Goal: Information Seeking & Learning: Learn about a topic

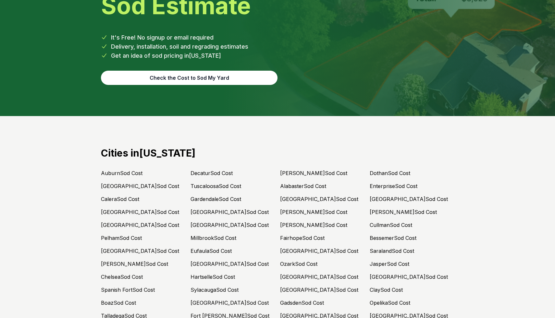
scroll to position [2867, 0]
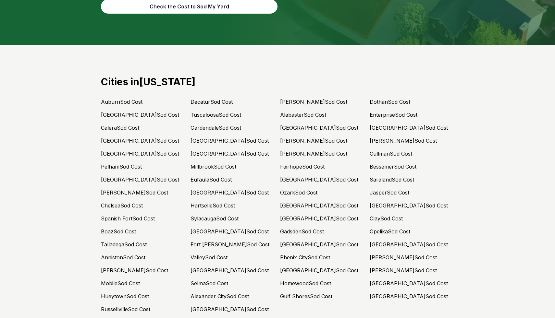
click at [129, 99] on link "Auburn Sod Cost" at bounding box center [122, 102] width 42 height 6
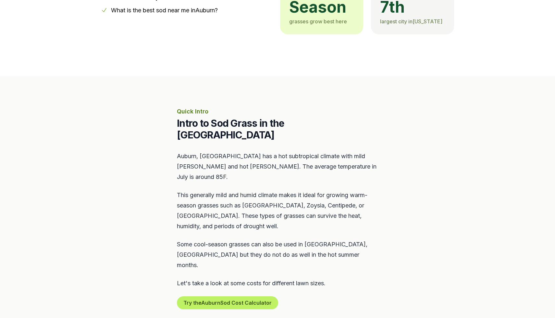
scroll to position [226, 0]
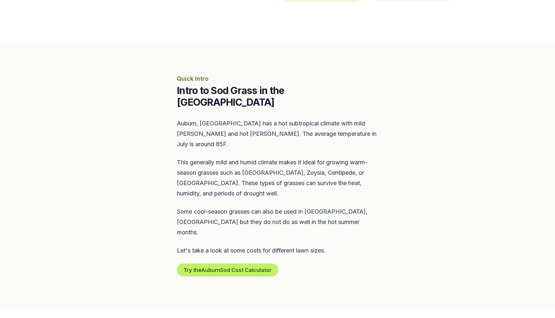
click at [239, 95] on h2 "Intro to Sod Grass in the [GEOGRAPHIC_DATA]" at bounding box center [277, 96] width 201 height 23
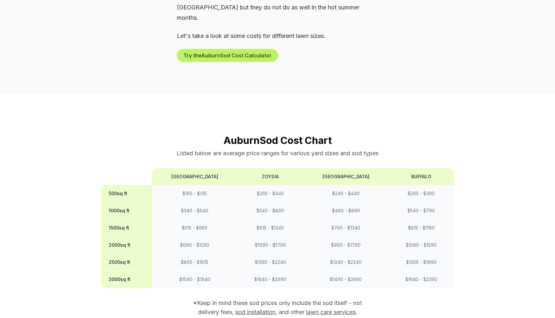
scroll to position [500, 0]
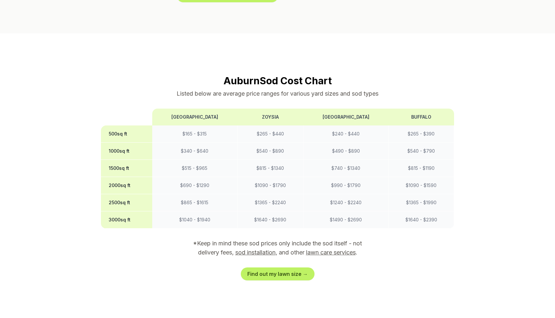
drag, startPoint x: 253, startPoint y: 47, endPoint x: 297, endPoint y: 51, distance: 44.3
click at [297, 75] on h2 "Auburn Sod Cost Chart" at bounding box center [277, 81] width 353 height 12
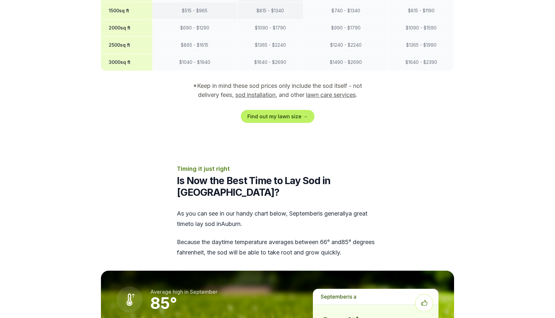
scroll to position [691, 0]
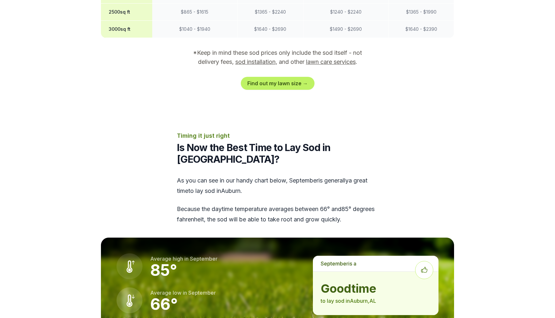
drag, startPoint x: 207, startPoint y: 119, endPoint x: 278, endPoint y: 120, distance: 71.4
click at [278, 142] on h2 "Is Now the Best Time to Lay Sod in [GEOGRAPHIC_DATA]?" at bounding box center [277, 153] width 201 height 23
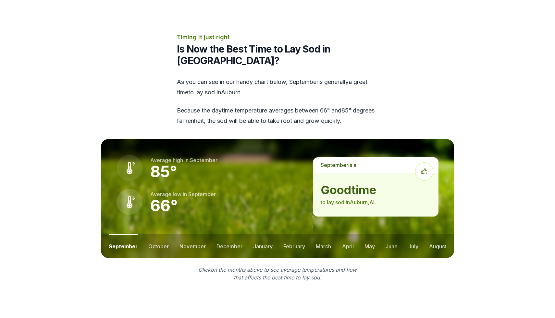
scroll to position [810, 0]
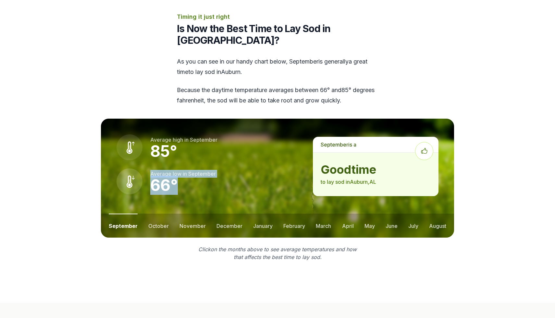
drag, startPoint x: 184, startPoint y: 141, endPoint x: 174, endPoint y: 120, distance: 23.1
click at [174, 120] on div "Average high in september 85 ° Average low in september 66 °" at bounding box center [207, 178] width 212 height 119
click at [243, 121] on div "Average high in september 85 ° Average low in september 66 °" at bounding box center [207, 178] width 212 height 119
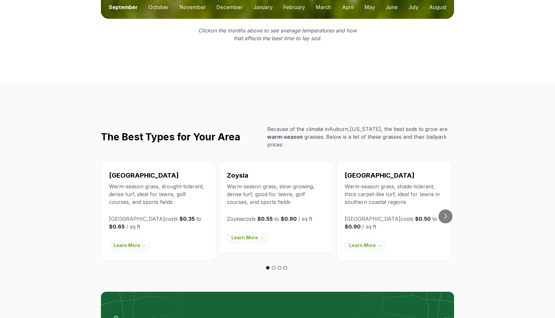
scroll to position [1049, 0]
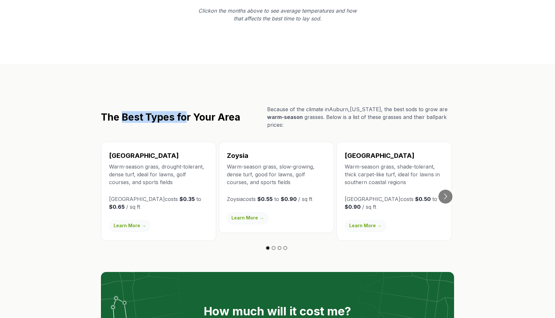
drag, startPoint x: 187, startPoint y: 73, endPoint x: 121, endPoint y: 73, distance: 65.9
click at [121, 111] on h2 "The Best Types for Your Area" at bounding box center [170, 117] width 139 height 12
click at [196, 111] on h2 "The Best Types for Your Area" at bounding box center [170, 117] width 139 height 12
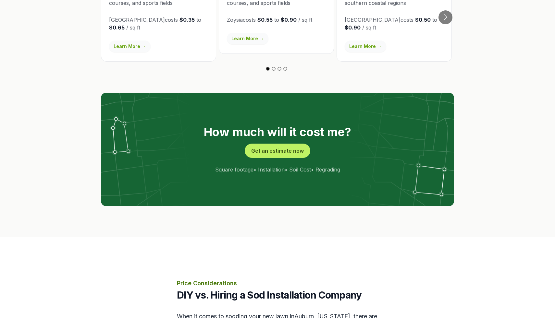
scroll to position [1232, 0]
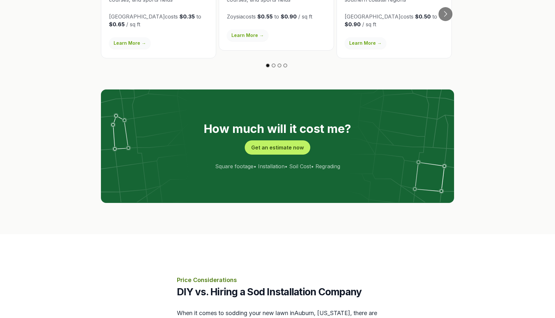
click at [336, 125] on img at bounding box center [277, 146] width 353 height 113
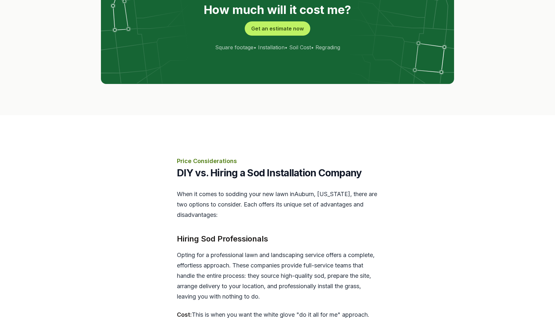
scroll to position [1386, 0]
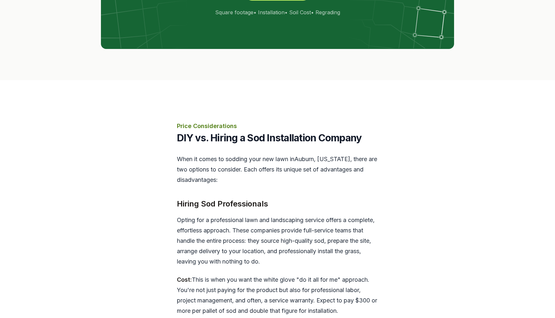
drag, startPoint x: 228, startPoint y: 93, endPoint x: 299, endPoint y: 94, distance: 71.4
click at [283, 132] on h2 "DIY vs. Hiring a Sod Installation Company" at bounding box center [277, 138] width 201 height 12
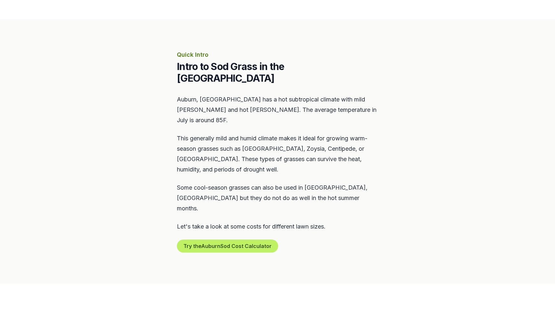
scroll to position [232, 0]
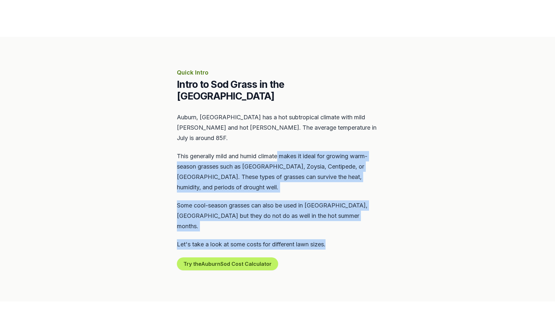
drag, startPoint x: 351, startPoint y: 209, endPoint x: 278, endPoint y: 132, distance: 106.1
click at [278, 132] on div "Auburn, [GEOGRAPHIC_DATA] has a hot subtropical climate with mild [PERSON_NAME]…" at bounding box center [277, 191] width 201 height 158
click at [286, 151] on p "This generally mild and humid climate makes it ideal for growing warm-season gr…" at bounding box center [277, 172] width 201 height 42
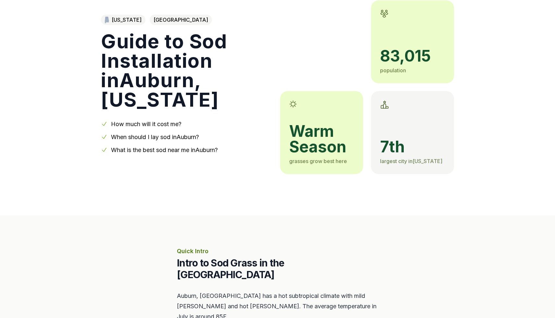
scroll to position [0, 0]
